Goal: Check status

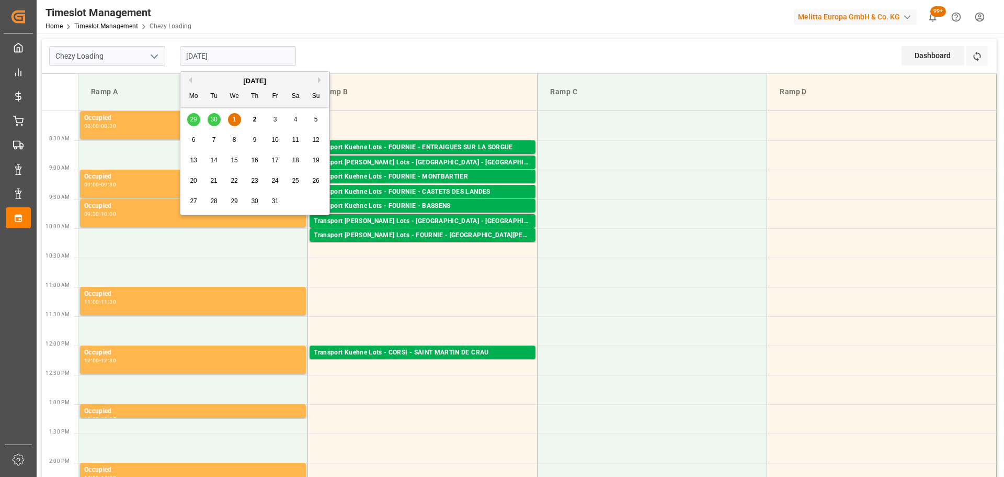
click at [240, 53] on input "[DATE]" at bounding box center [238, 56] width 116 height 20
click at [255, 118] on span "2" at bounding box center [255, 119] width 4 height 7
type input "[DATE]"
